Goal: Task Accomplishment & Management: Complete application form

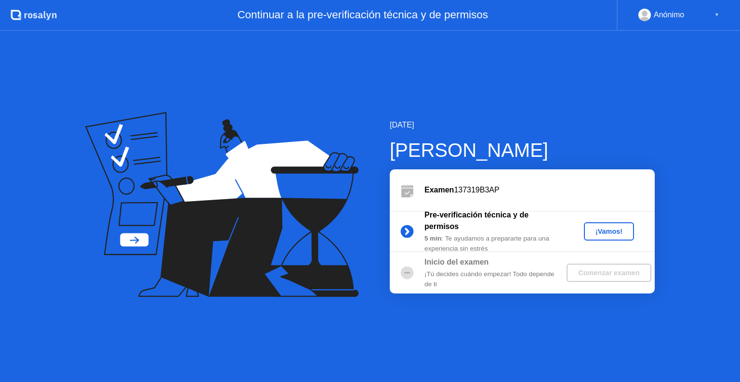
click at [600, 231] on div "¡Vamos!" at bounding box center [608, 232] width 42 height 8
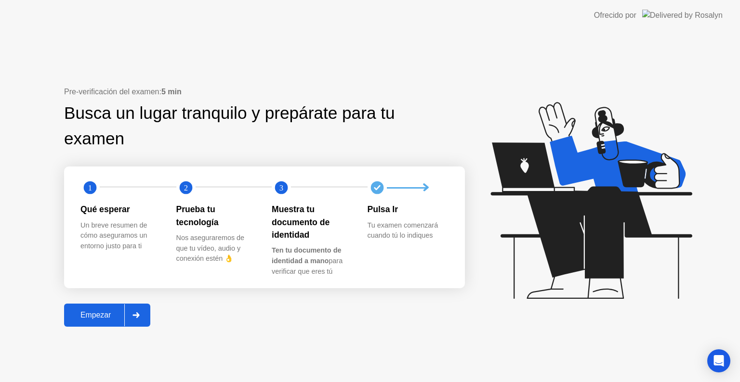
click at [104, 311] on div "Empezar" at bounding box center [95, 315] width 57 height 9
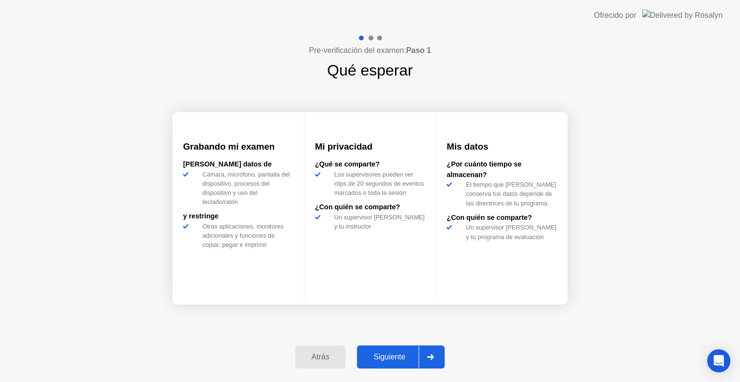
click at [389, 362] on div "Siguiente" at bounding box center [389, 357] width 59 height 9
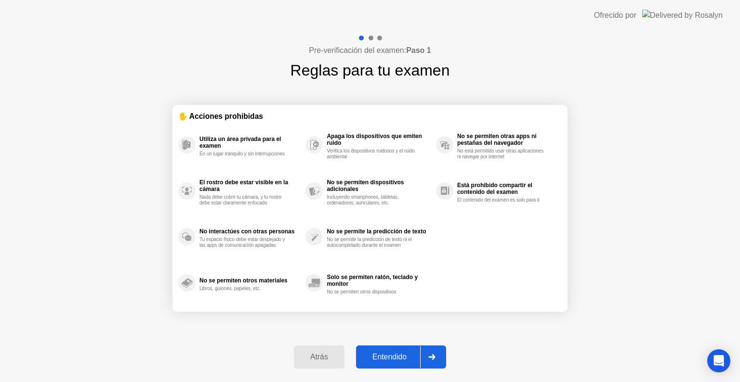
click at [394, 355] on div "Entendido" at bounding box center [389, 357] width 61 height 9
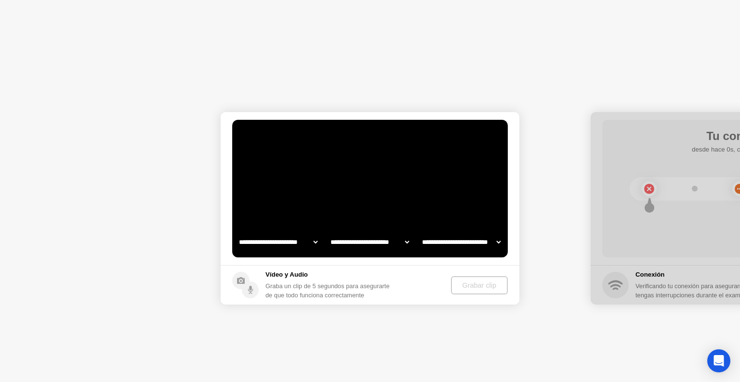
select select "**********"
select select "*******"
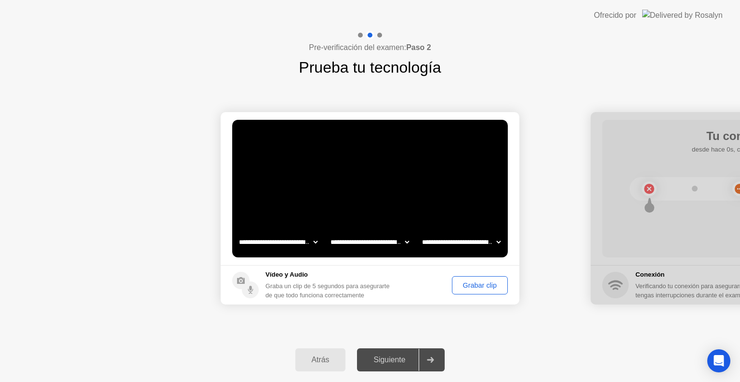
click at [485, 283] on div "Grabar clip" at bounding box center [479, 286] width 49 height 8
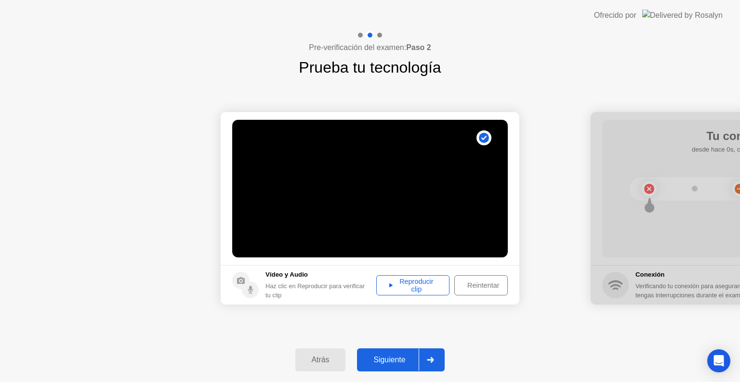
click at [416, 284] on div "Reproducir clip" at bounding box center [412, 285] width 66 height 15
click at [416, 283] on div "Reproducir clip" at bounding box center [412, 285] width 66 height 15
click at [434, 361] on icon at bounding box center [430, 360] width 7 height 6
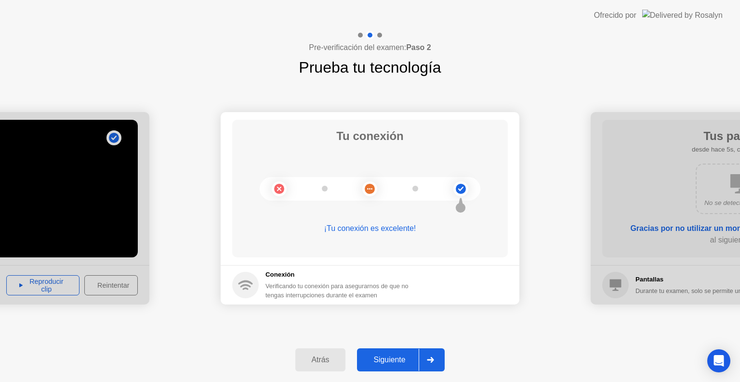
click at [435, 352] on div at bounding box center [429, 360] width 23 height 22
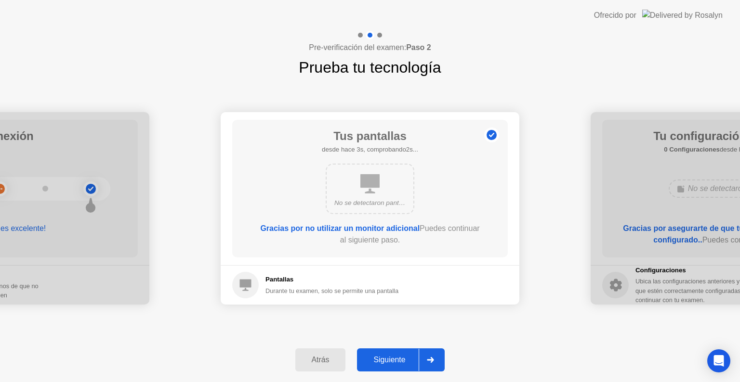
click at [433, 356] on div at bounding box center [429, 360] width 23 height 22
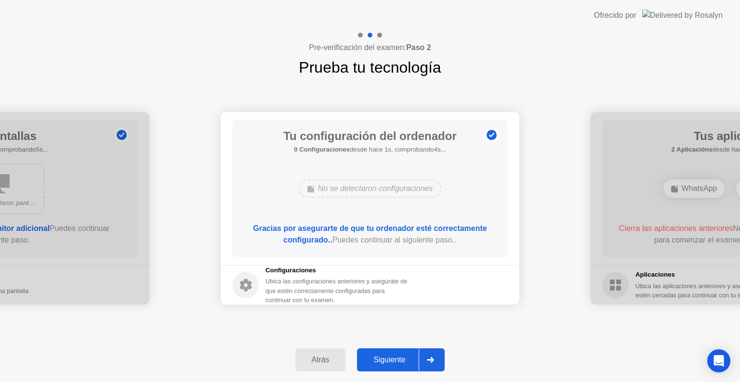
click at [433, 356] on div at bounding box center [429, 360] width 23 height 22
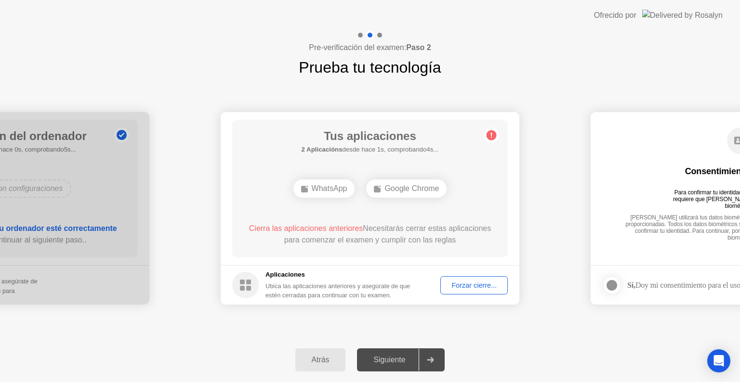
click at [458, 289] on div "Forzar cierre..." at bounding box center [473, 286] width 61 height 8
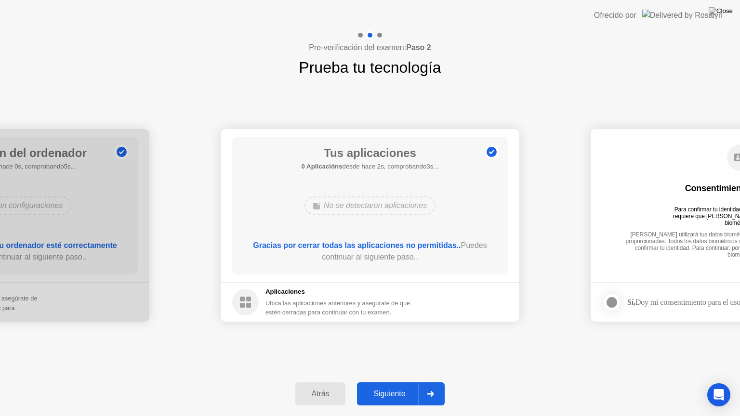
click at [436, 382] on div at bounding box center [429, 394] width 23 height 22
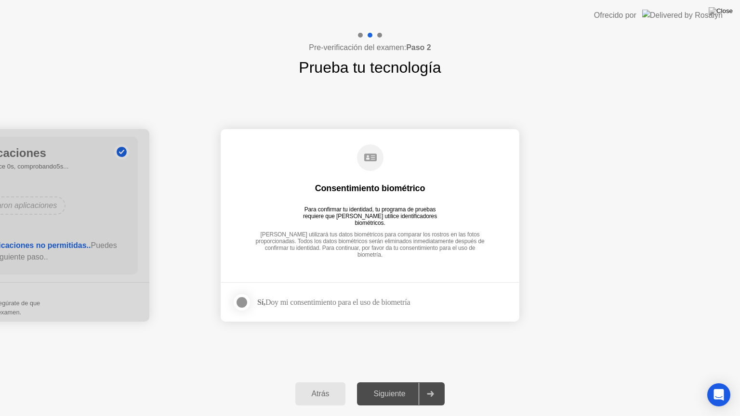
click at [256, 302] on label at bounding box center [244, 302] width 25 height 19
click at [440, 382] on div at bounding box center [429, 394] width 23 height 22
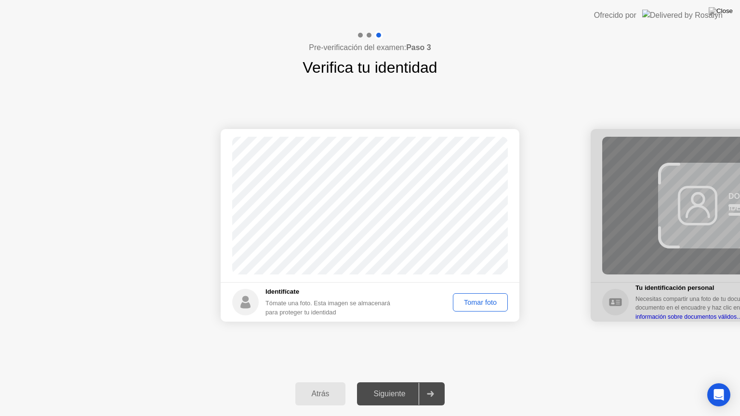
click at [486, 301] on div "Tomar foto" at bounding box center [480, 303] width 48 height 8
click at [434, 382] on div at bounding box center [429, 394] width 23 height 22
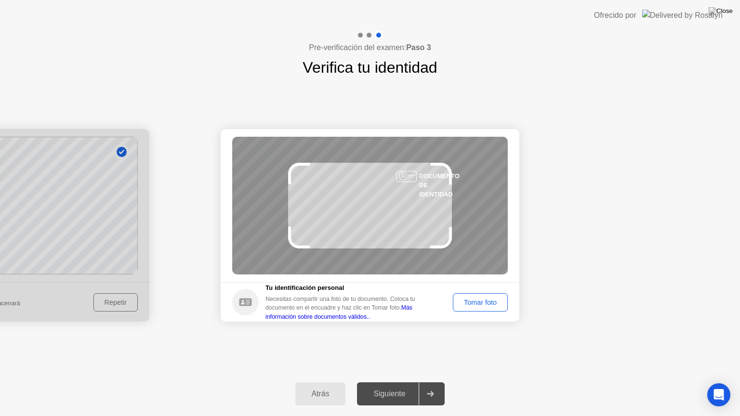
click at [478, 305] on div "Tomar foto" at bounding box center [480, 303] width 48 height 8
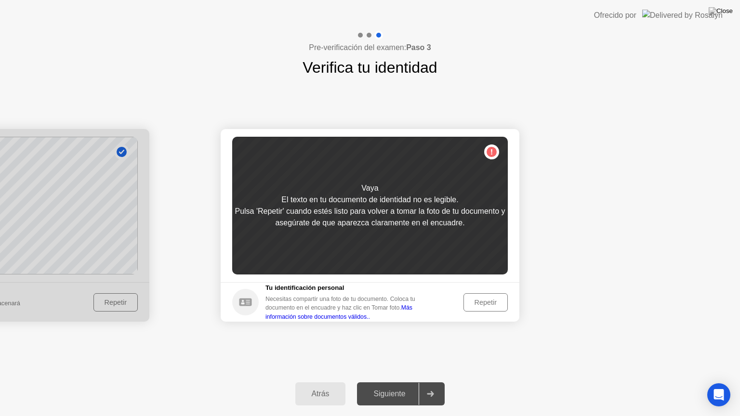
click at [478, 305] on div "Repetir" at bounding box center [486, 303] width 38 height 8
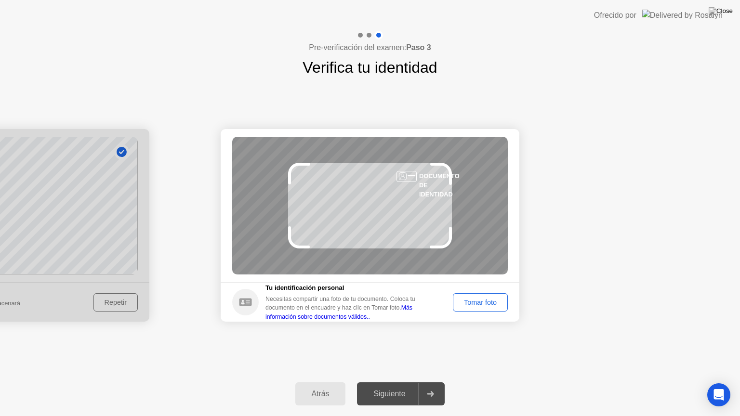
click at [487, 306] on div "Tomar foto" at bounding box center [480, 303] width 48 height 8
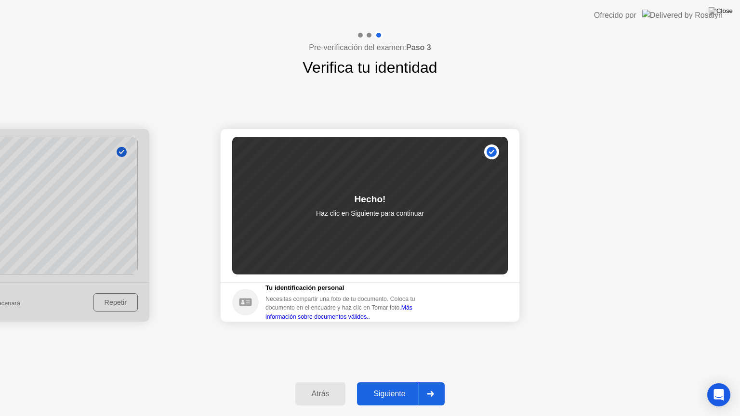
click at [434, 382] on icon at bounding box center [430, 394] width 7 height 6
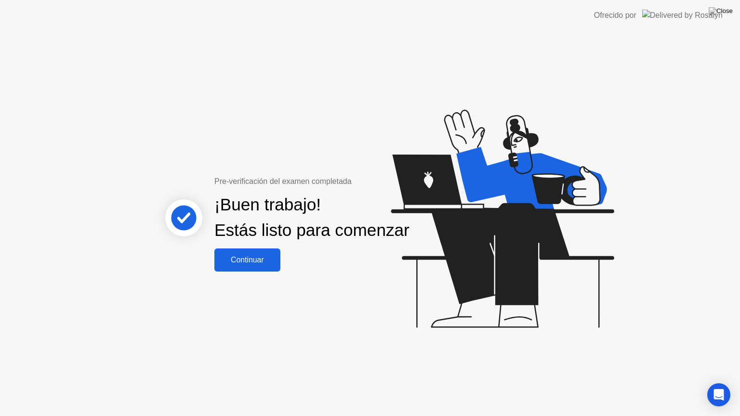
click at [258, 264] on div "Continuar" at bounding box center [247, 260] width 60 height 9
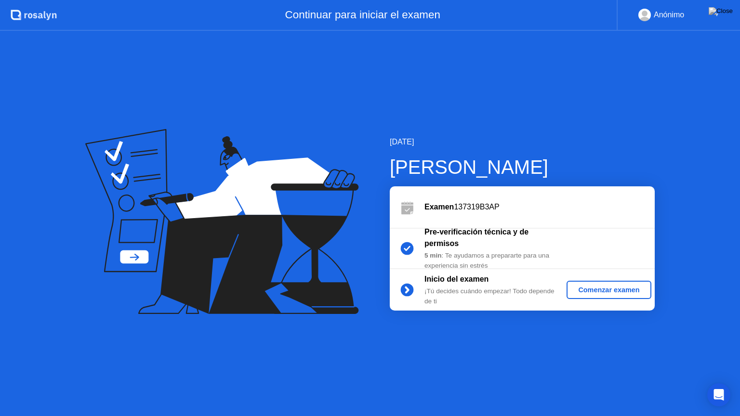
click at [615, 287] on div "Comenzar examen" at bounding box center [608, 290] width 77 height 8
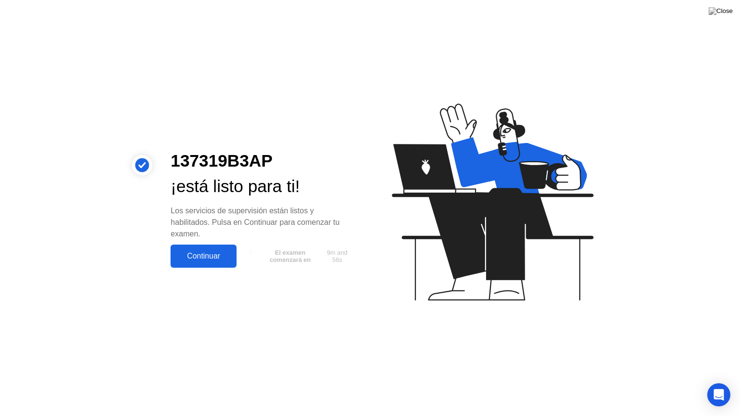
click at [212, 260] on div "Continuar" at bounding box center [203, 256] width 60 height 9
